Goal: Transaction & Acquisition: Purchase product/service

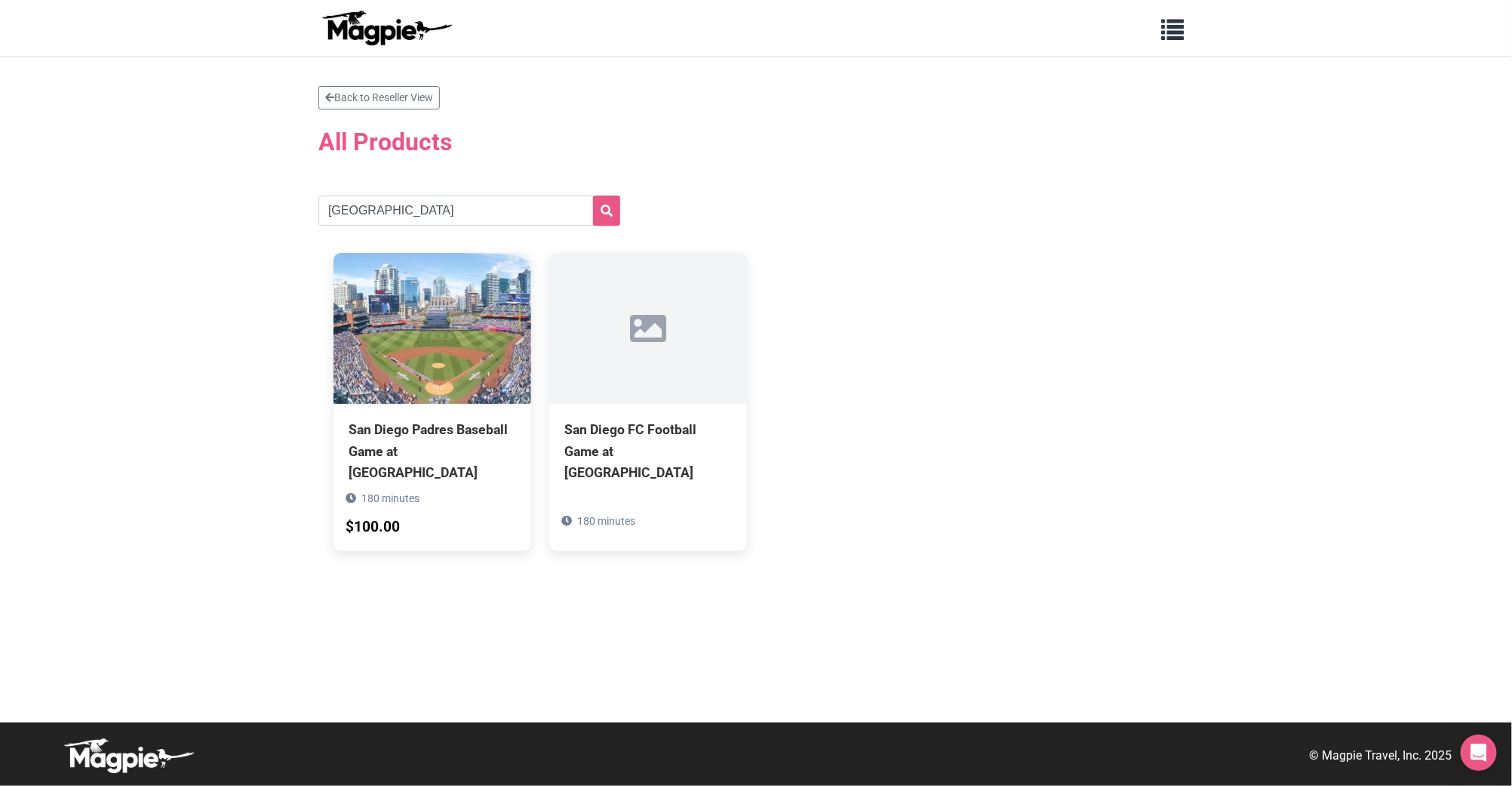
click at [374, 204] on input "[GEOGRAPHIC_DATA]" at bounding box center [469, 210] width 301 height 30
click at [396, 211] on input "[GEOGRAPHIC_DATA]" at bounding box center [469, 210] width 301 height 30
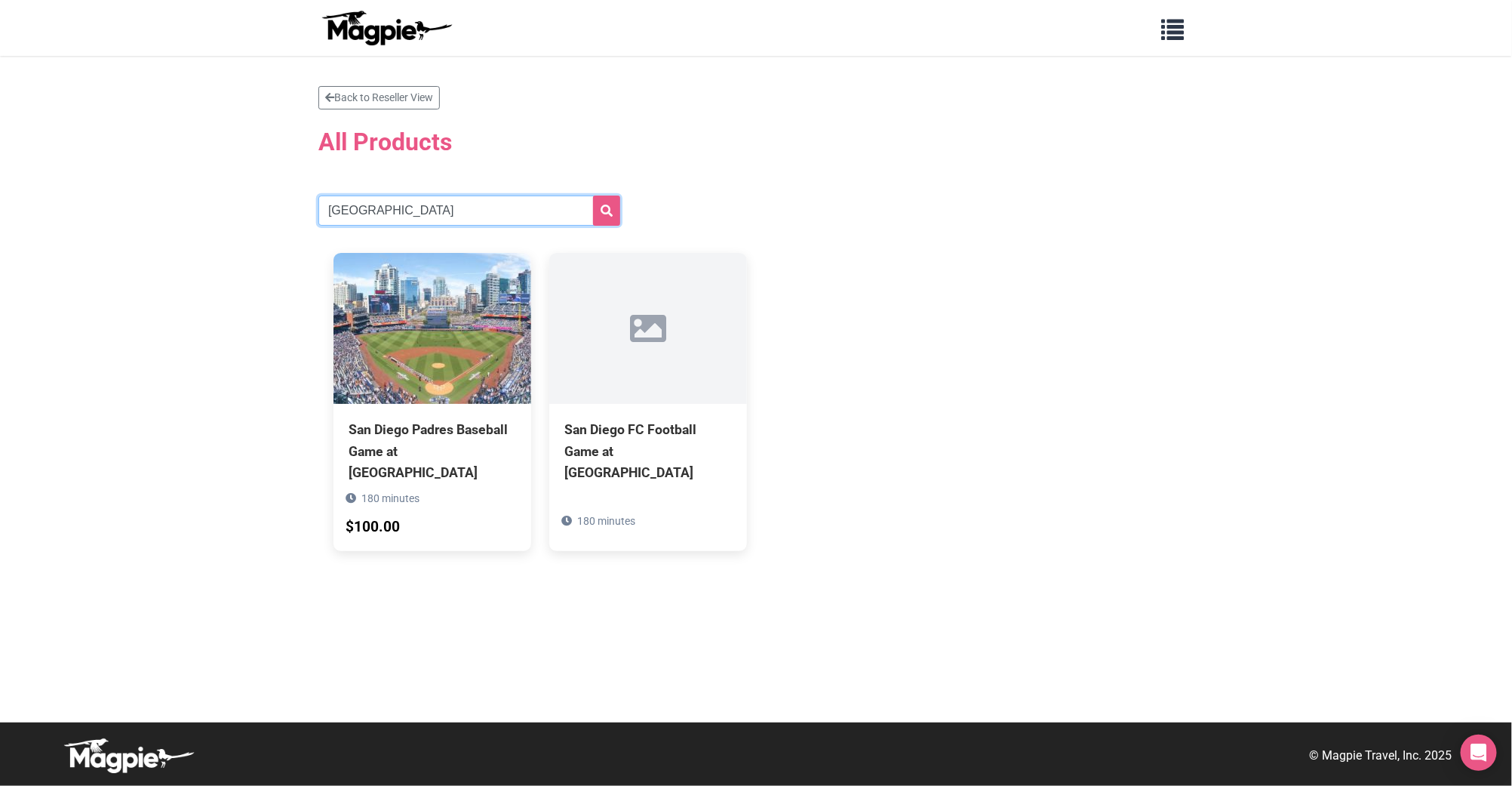
click at [396, 211] on input "[GEOGRAPHIC_DATA]" at bounding box center [469, 210] width 301 height 30
paste input "Los Angeles Chargers Football Game at [GEOGRAPHIC_DATA]"
drag, startPoint x: 516, startPoint y: 206, endPoint x: 0, endPoint y: 211, distance: 516.0
click at [0, 211] on section "Back to Reseller View All Products Los Angeles Chargers Football Game at [GEOGR…" at bounding box center [756, 389] width 1512 height 667
type input "[GEOGRAPHIC_DATA]"
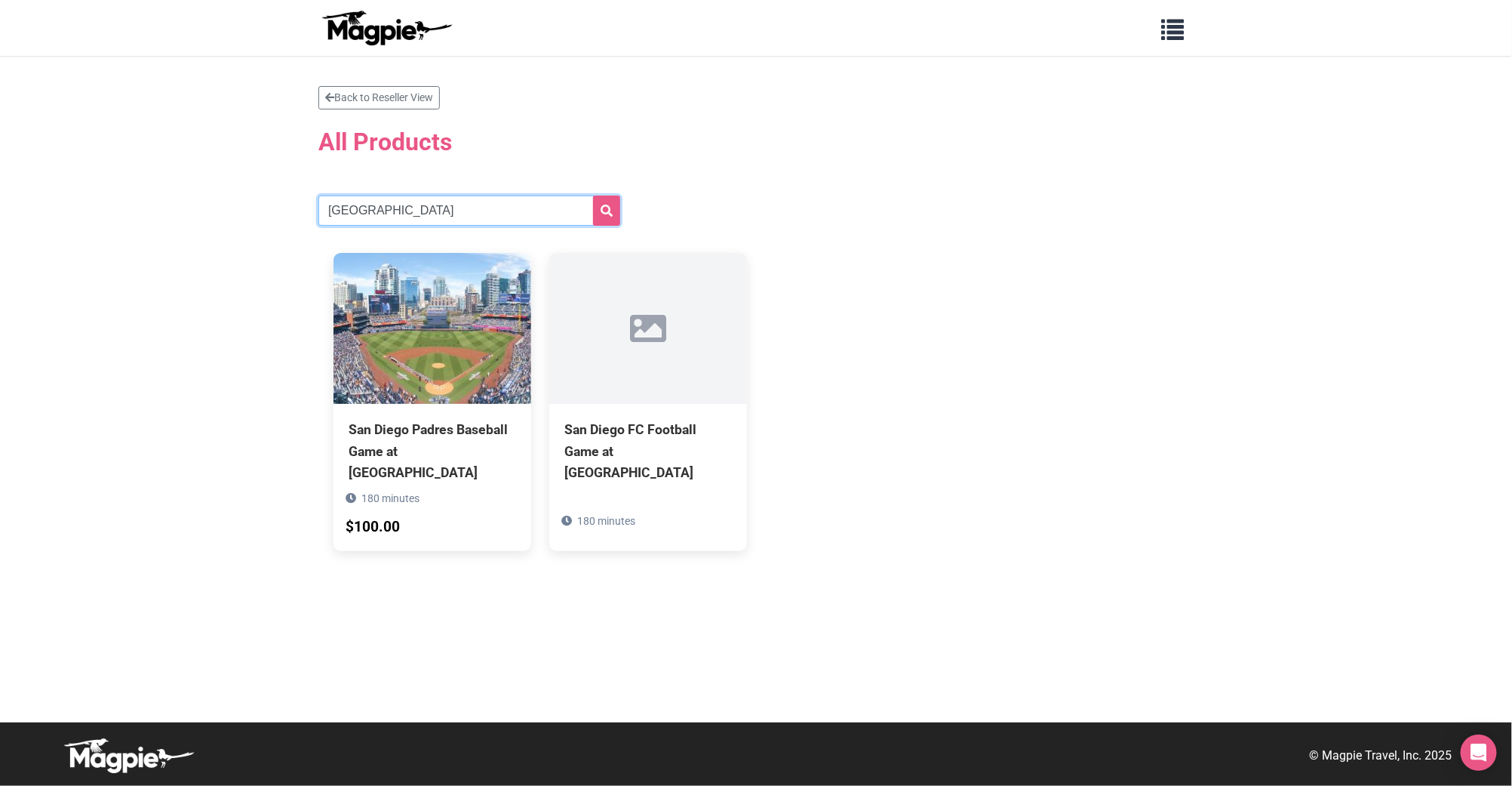
click at [594, 195] on button "submit" at bounding box center [607, 210] width 27 height 30
